Goal: Task Accomplishment & Management: Manage account settings

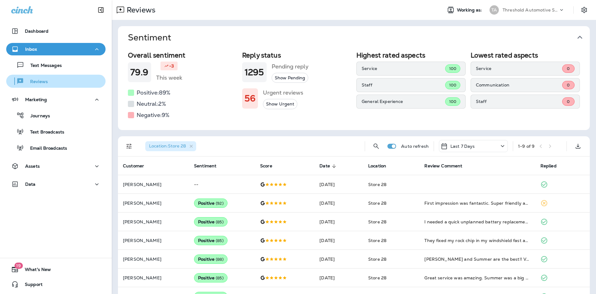
scroll to position [55, 0]
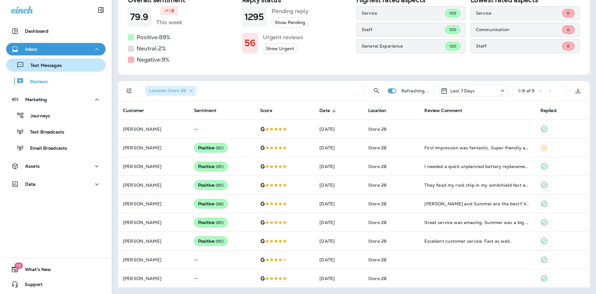
click at [67, 67] on div "Text Messages" at bounding box center [56, 64] width 94 height 9
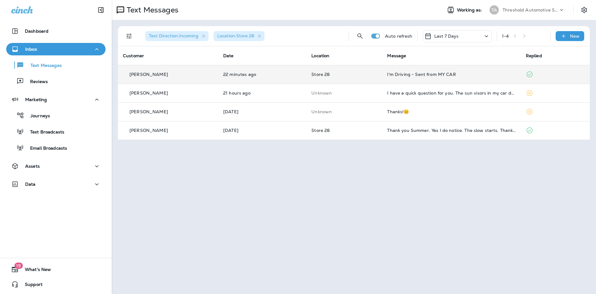
click at [387, 75] on td "I'm Driving - Sent from MY CAR" at bounding box center [451, 74] width 139 height 19
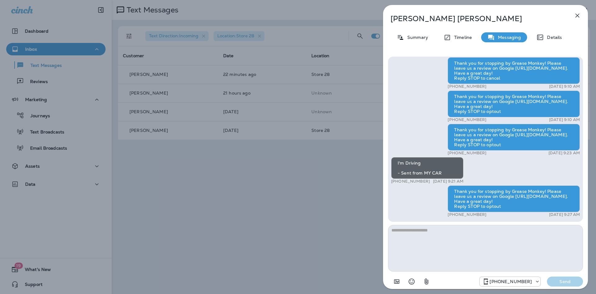
click at [414, 20] on p "[PERSON_NAME]" at bounding box center [476, 18] width 170 height 9
click at [538, 33] on div "Details" at bounding box center [550, 37] width 38 height 10
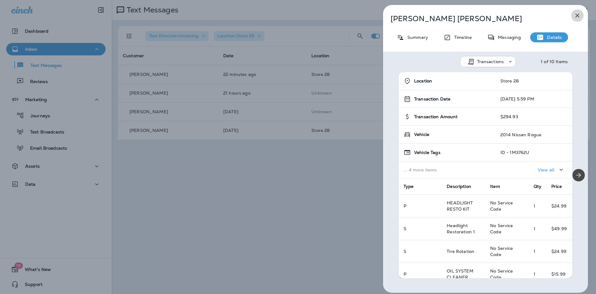
click at [576, 14] on icon "button" at bounding box center [577, 15] width 7 height 7
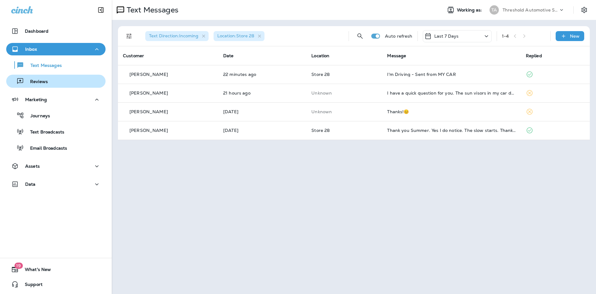
click at [46, 82] on p "Reviews" at bounding box center [36, 82] width 24 height 6
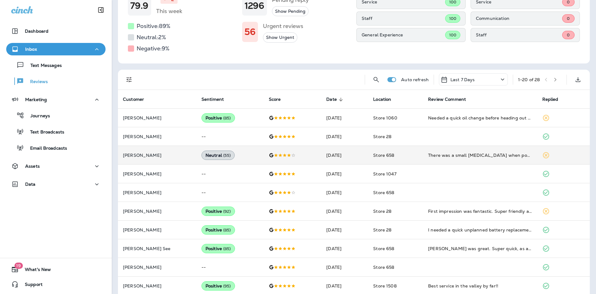
scroll to position [93, 0]
